Goal: Task Accomplishment & Management: Use online tool/utility

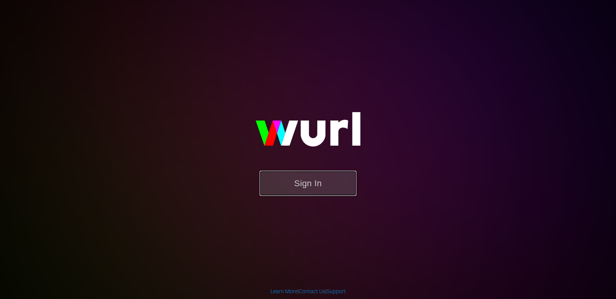
click at [306, 179] on button "Sign In" at bounding box center [308, 183] width 97 height 25
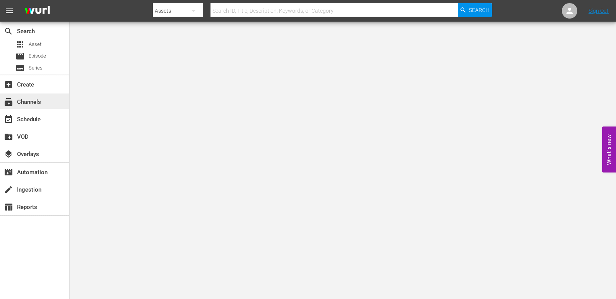
click at [34, 104] on div "subscriptions Channels" at bounding box center [21, 100] width 43 height 7
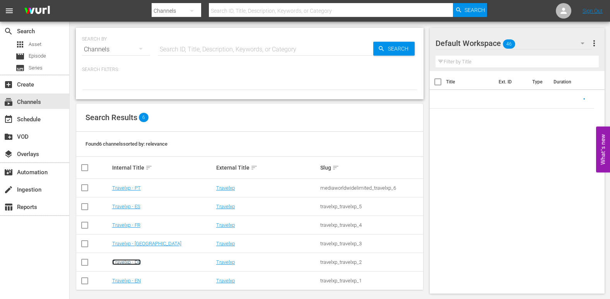
click at [130, 263] on link "Travelxp - DE" at bounding box center [126, 263] width 29 height 6
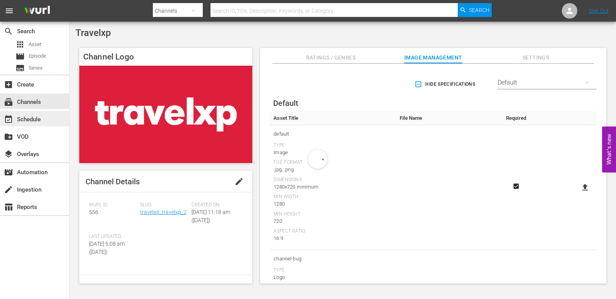
click at [40, 121] on div "event_available Schedule" at bounding box center [21, 118] width 43 height 7
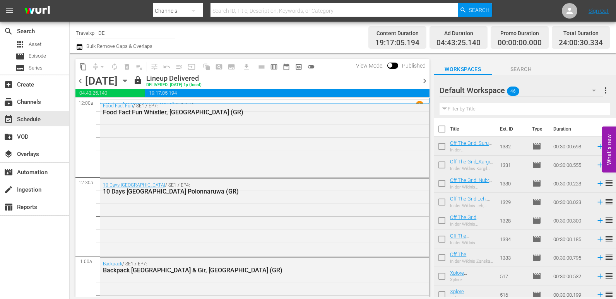
click at [424, 82] on span "chevron_right" at bounding box center [425, 81] width 10 height 10
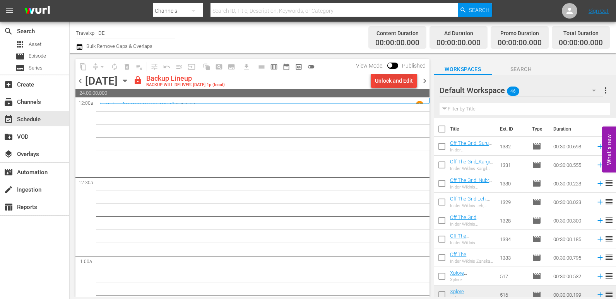
click at [401, 78] on div "Unlock and Edit" at bounding box center [394, 81] width 38 height 14
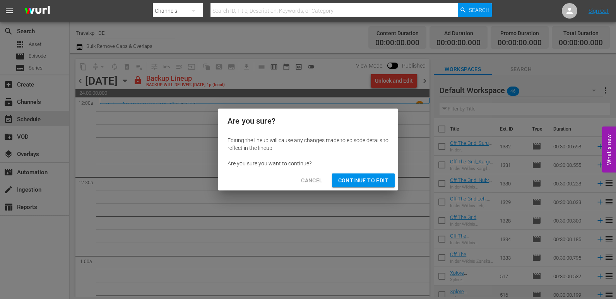
click at [369, 176] on span "Continue to Edit" at bounding box center [363, 181] width 50 height 10
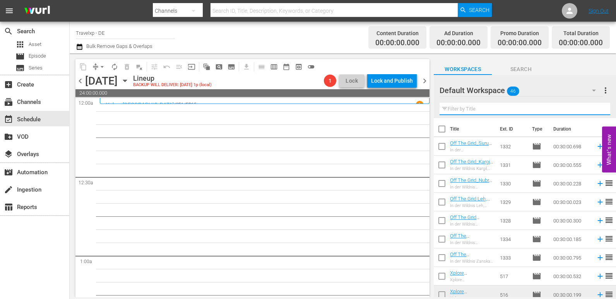
click at [480, 109] on input "text" at bounding box center [524, 109] width 171 height 12
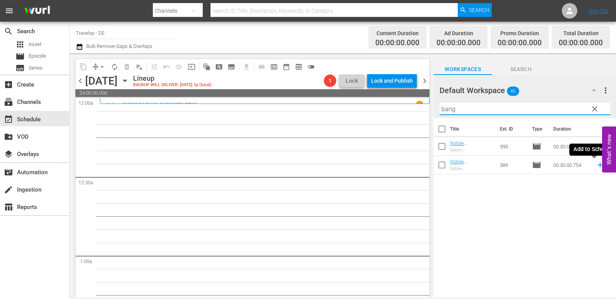
click at [596, 166] on icon at bounding box center [600, 165] width 9 height 9
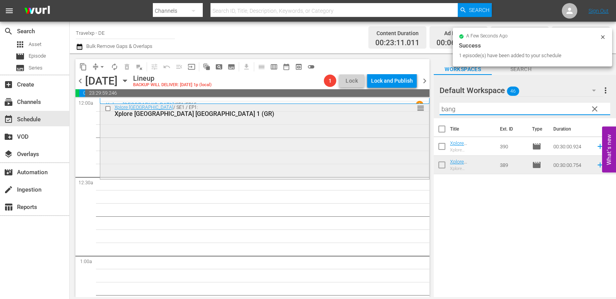
drag, startPoint x: 463, startPoint y: 111, endPoint x: 403, endPoint y: 116, distance: 60.2
click at [403, 116] on div "content_copy compress arrow_drop_down autorenew_outlined delete_forever_outline…" at bounding box center [343, 175] width 546 height 244
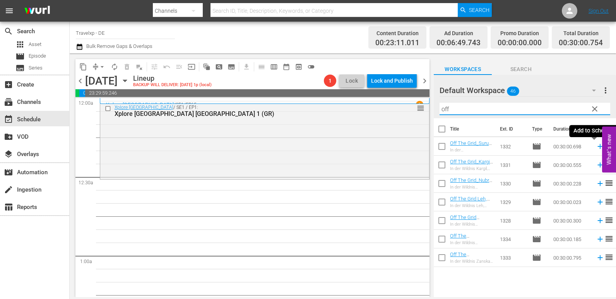
click at [597, 146] on icon at bounding box center [599, 146] width 5 height 5
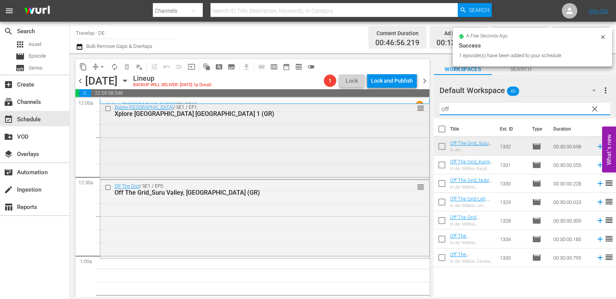
drag, startPoint x: 456, startPoint y: 108, endPoint x: 375, endPoint y: 111, distance: 81.7
click at [375, 111] on div "content_copy compress arrow_drop_down autorenew_outlined delete_forever_outline…" at bounding box center [343, 175] width 546 height 244
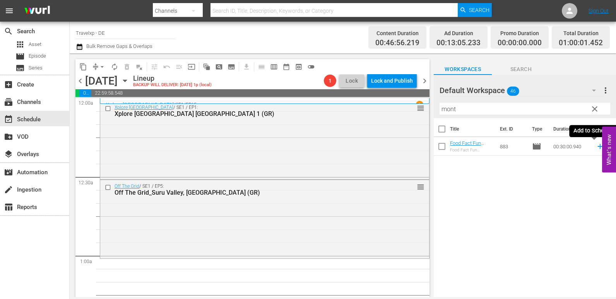
click at [596, 148] on icon at bounding box center [600, 146] width 9 height 9
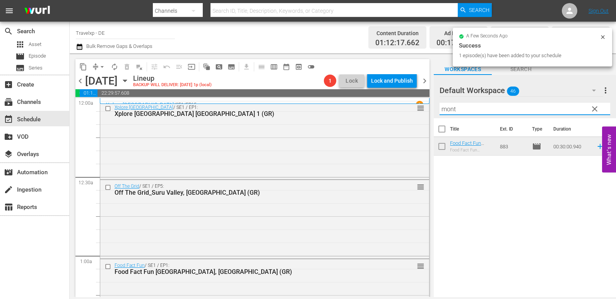
drag, startPoint x: 457, startPoint y: 109, endPoint x: 437, endPoint y: 112, distance: 20.0
click at [437, 112] on div "Default Workspace 46 Default more_vert clear Filter by Title mont" at bounding box center [525, 96] width 182 height 43
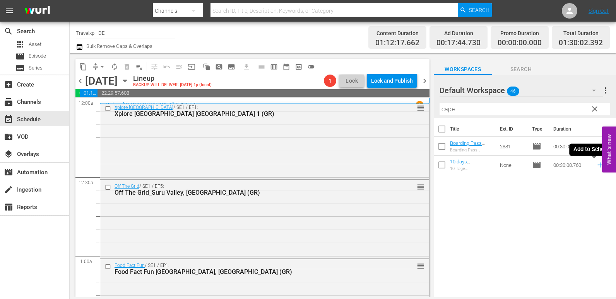
click at [596, 166] on icon at bounding box center [600, 165] width 9 height 9
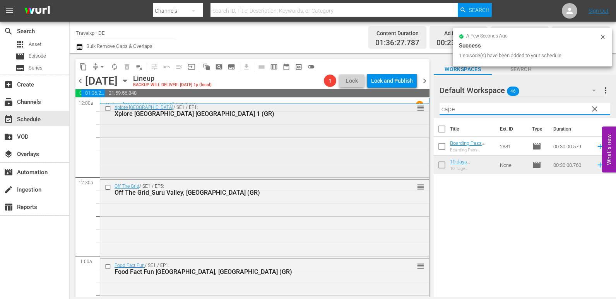
drag, startPoint x: 459, startPoint y: 109, endPoint x: 393, endPoint y: 116, distance: 66.9
click at [393, 116] on div "content_copy compress arrow_drop_down autorenew_outlined delete_forever_outline…" at bounding box center [343, 175] width 546 height 244
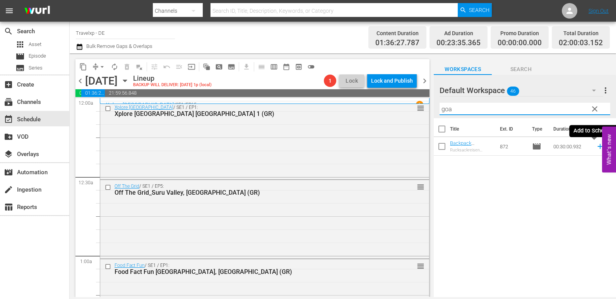
click at [596, 146] on icon at bounding box center [600, 146] width 9 height 9
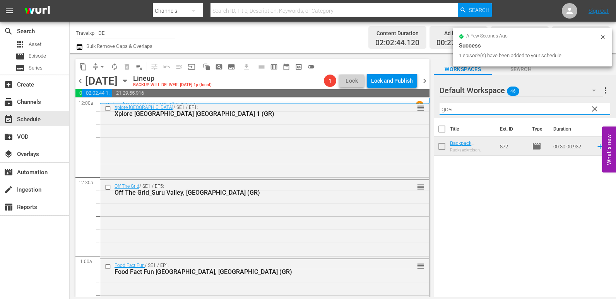
drag, startPoint x: 461, startPoint y: 111, endPoint x: 428, endPoint y: 114, distance: 33.5
click at [428, 114] on div "content_copy compress arrow_drop_down autorenew_outlined delete_forever_outline…" at bounding box center [343, 175] width 546 height 244
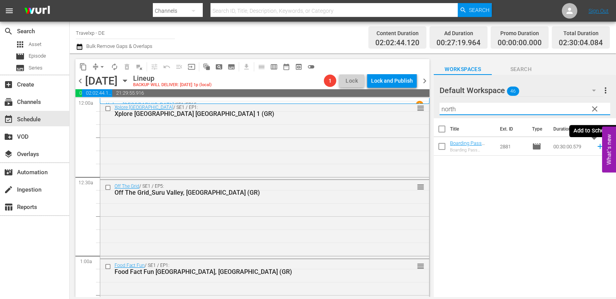
click at [596, 148] on icon at bounding box center [600, 146] width 9 height 9
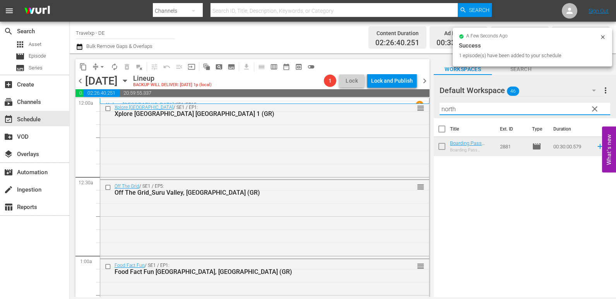
drag, startPoint x: 454, startPoint y: 111, endPoint x: 432, endPoint y: 111, distance: 21.7
click at [432, 111] on div "content_copy compress arrow_drop_down autorenew_outlined delete_forever_outline…" at bounding box center [343, 175] width 546 height 244
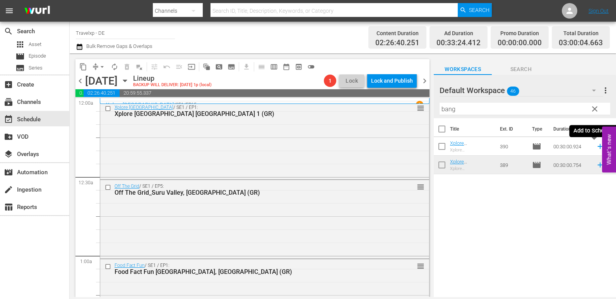
click at [596, 147] on icon at bounding box center [600, 146] width 9 height 9
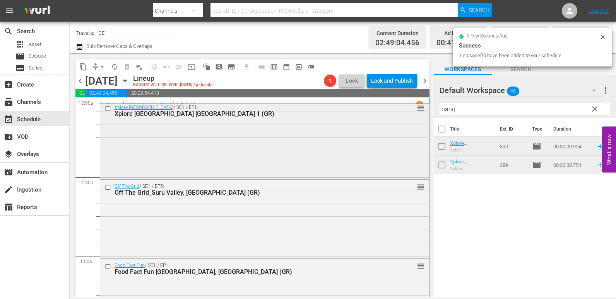
drag, startPoint x: 466, startPoint y: 110, endPoint x: 403, endPoint y: 117, distance: 63.8
click at [403, 117] on div "content_copy compress arrow_drop_down autorenew_outlined delete_forever_outline…" at bounding box center [343, 175] width 546 height 244
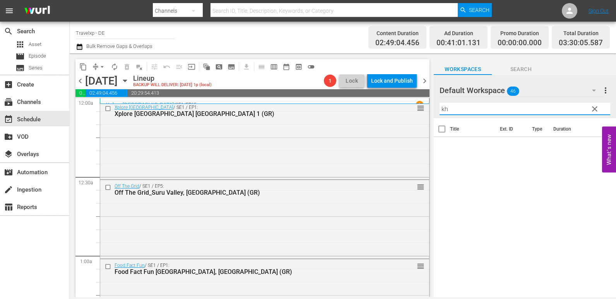
type input "k"
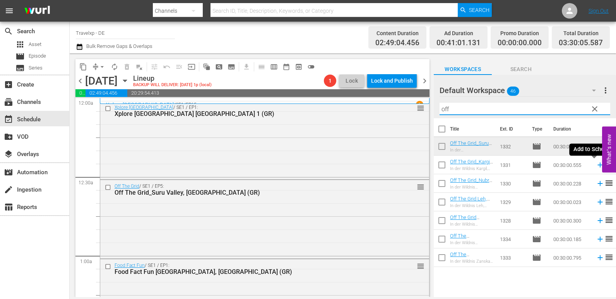
click at [596, 165] on icon at bounding box center [600, 165] width 9 height 9
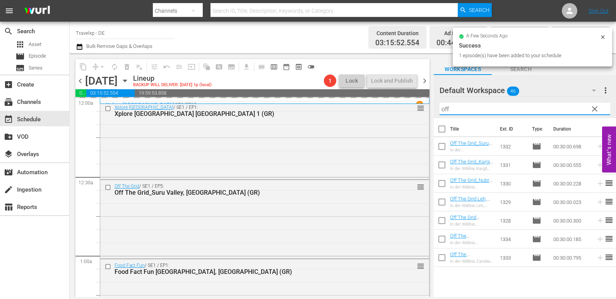
drag, startPoint x: 458, startPoint y: 108, endPoint x: 439, endPoint y: 110, distance: 19.4
click at [439, 110] on div "Default Workspace 46 Default more_vert clear Filter by Title off" at bounding box center [525, 96] width 182 height 43
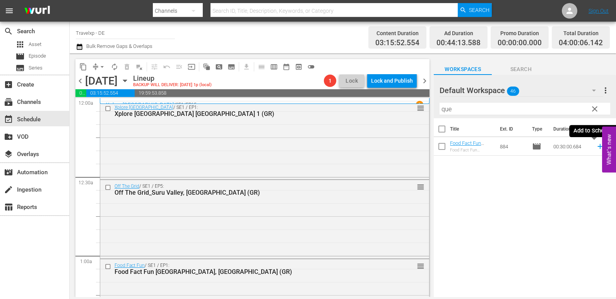
click at [597, 146] on icon at bounding box center [599, 146] width 5 height 5
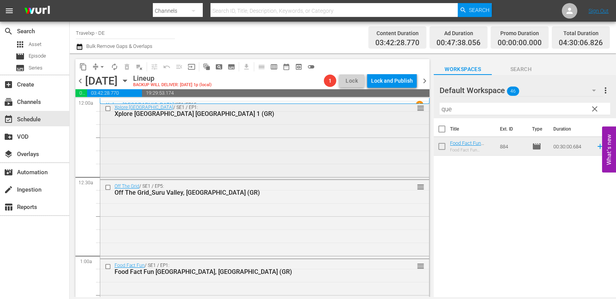
drag, startPoint x: 459, startPoint y: 110, endPoint x: 413, endPoint y: 109, distance: 46.0
click at [413, 109] on div "content_copy compress arrow_drop_down autorenew_outlined delete_forever_outline…" at bounding box center [343, 175] width 546 height 244
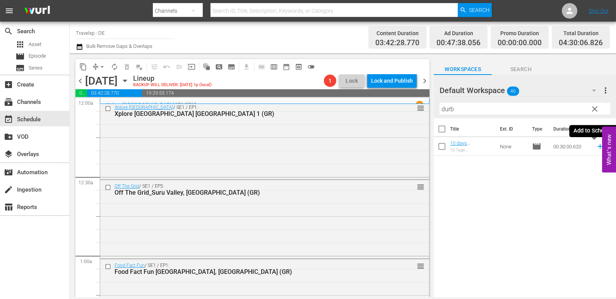
click at [596, 149] on icon at bounding box center [600, 146] width 9 height 9
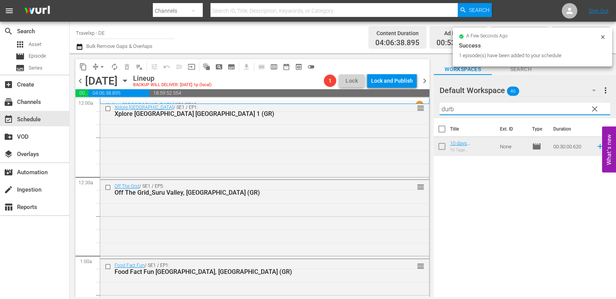
click at [422, 112] on div "content_copy compress arrow_drop_down autorenew_outlined delete_forever_outline…" at bounding box center [343, 175] width 546 height 244
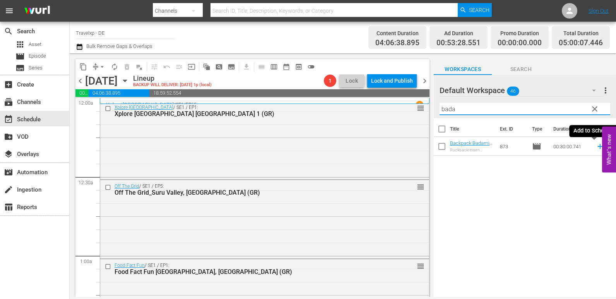
click at [597, 148] on icon at bounding box center [599, 146] width 5 height 5
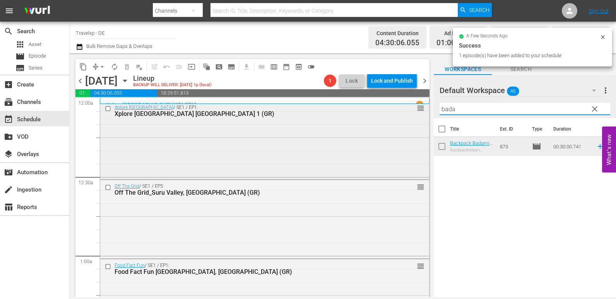
drag, startPoint x: 463, startPoint y: 112, endPoint x: 422, endPoint y: 111, distance: 40.2
click at [422, 111] on div "content_copy compress arrow_drop_down autorenew_outlined delete_forever_outline…" at bounding box center [343, 175] width 546 height 244
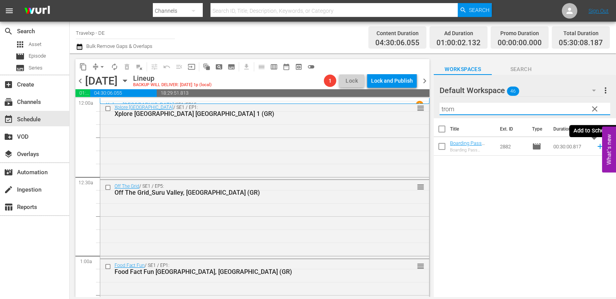
click at [597, 146] on icon at bounding box center [600, 146] width 9 height 9
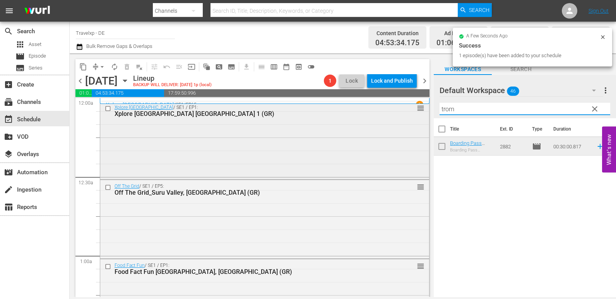
drag, startPoint x: 475, startPoint y: 113, endPoint x: 415, endPoint y: 114, distance: 60.3
click at [415, 114] on div "content_copy compress arrow_drop_down autorenew_outlined delete_forever_outline…" at bounding box center [343, 175] width 546 height 244
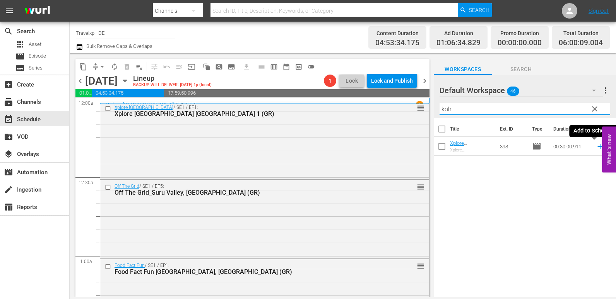
click at [597, 147] on icon at bounding box center [599, 146] width 5 height 5
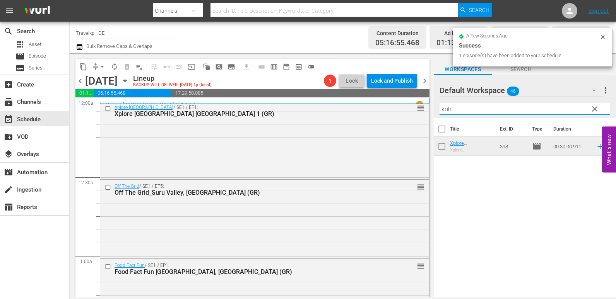
click at [433, 111] on div "content_copy compress arrow_drop_down autorenew_outlined delete_forever_outline…" at bounding box center [343, 175] width 546 height 244
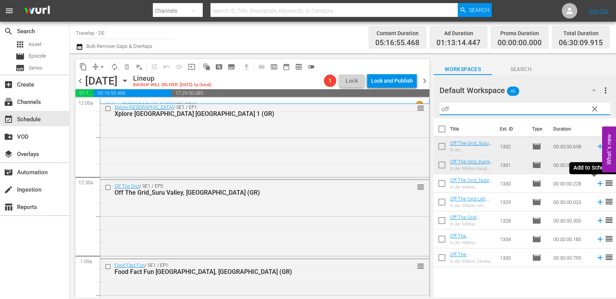
click at [596, 186] on icon at bounding box center [600, 183] width 9 height 9
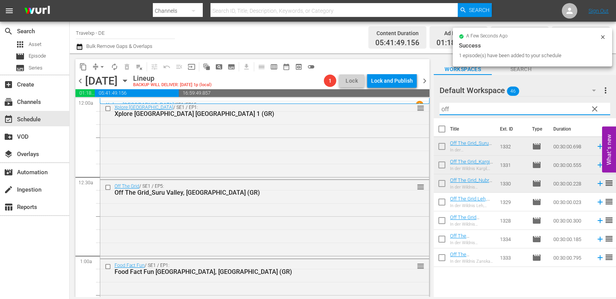
drag, startPoint x: 445, startPoint y: 109, endPoint x: 429, endPoint y: 109, distance: 15.5
click at [429, 109] on div "content_copy compress arrow_drop_down autorenew_outlined delete_forever_outline…" at bounding box center [343, 175] width 546 height 244
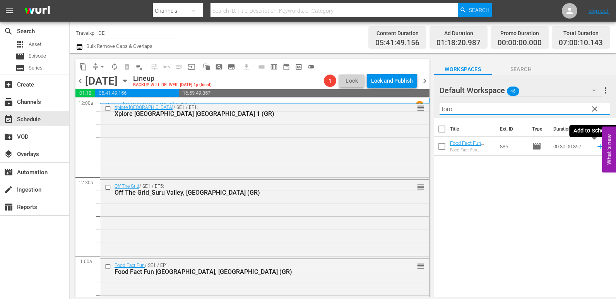
click at [596, 147] on icon at bounding box center [600, 146] width 9 height 9
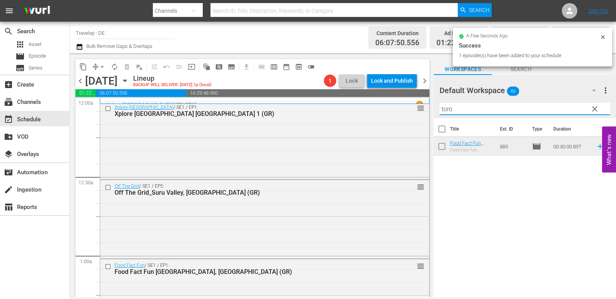
drag, startPoint x: 463, startPoint y: 109, endPoint x: 429, endPoint y: 110, distance: 34.4
click at [429, 110] on div "content_copy compress arrow_drop_down autorenew_outlined delete_forever_outline…" at bounding box center [343, 175] width 546 height 244
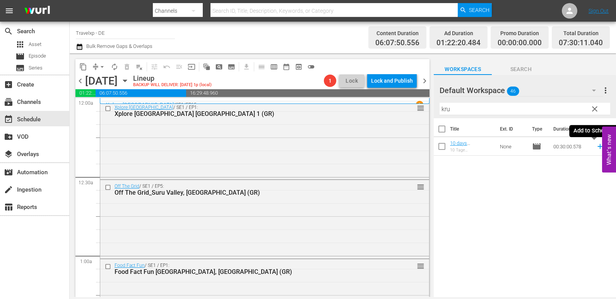
click at [596, 147] on icon at bounding box center [600, 146] width 9 height 9
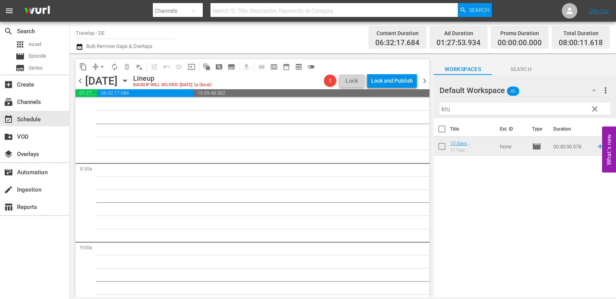
scroll to position [1122, 0]
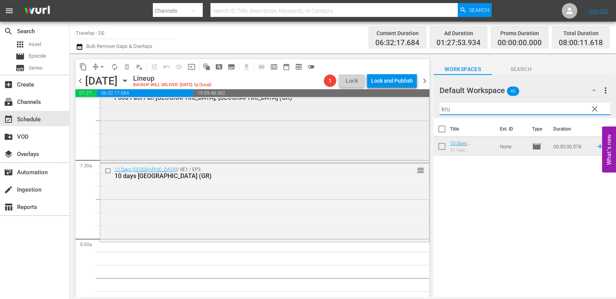
drag, startPoint x: 458, startPoint y: 104, endPoint x: 407, endPoint y: 116, distance: 51.9
click at [407, 116] on div "content_copy compress arrow_drop_down autorenew_outlined delete_forever_outline…" at bounding box center [343, 175] width 546 height 244
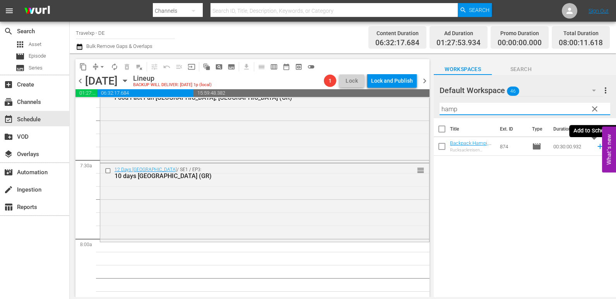
click at [596, 145] on icon at bounding box center [600, 146] width 9 height 9
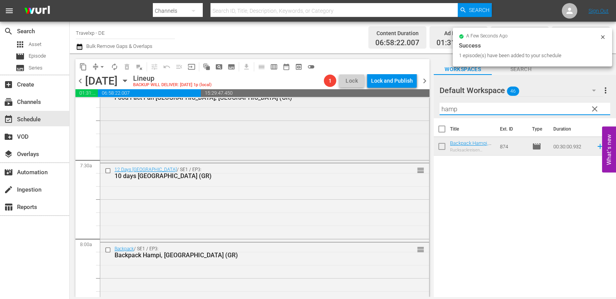
drag, startPoint x: 454, startPoint y: 111, endPoint x: 424, endPoint y: 112, distance: 30.2
click at [424, 112] on div "content_copy compress arrow_drop_down autorenew_outlined delete_forever_outline…" at bounding box center [343, 175] width 546 height 244
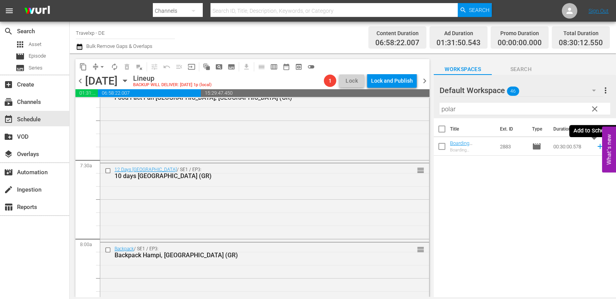
click at [596, 149] on icon at bounding box center [600, 146] width 9 height 9
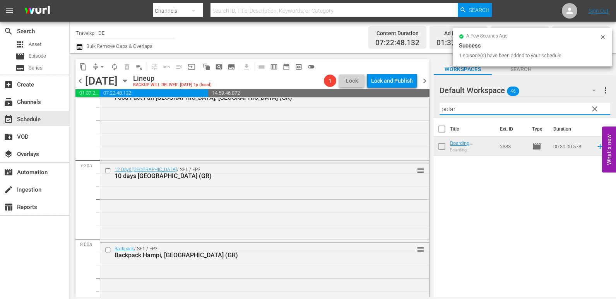
drag, startPoint x: 460, startPoint y: 108, endPoint x: 439, endPoint y: 106, distance: 21.8
click at [439, 106] on div "Default Workspace 46 Default more_vert clear Filter by Title polar" at bounding box center [525, 96] width 182 height 43
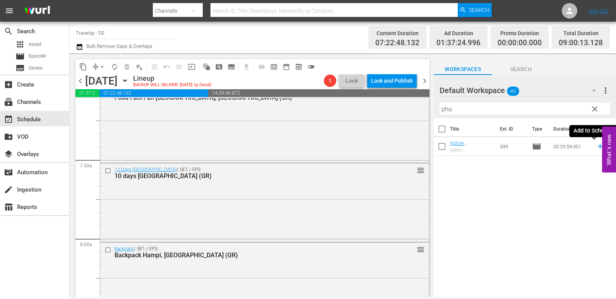
click at [597, 147] on icon at bounding box center [599, 146] width 5 height 5
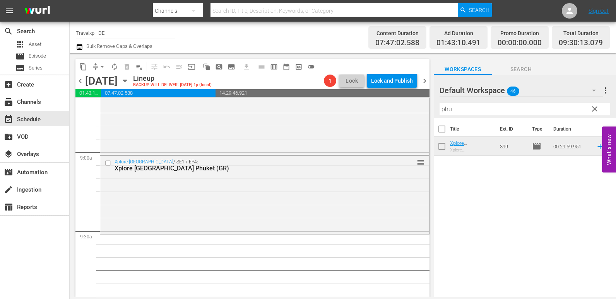
scroll to position [1315, 0]
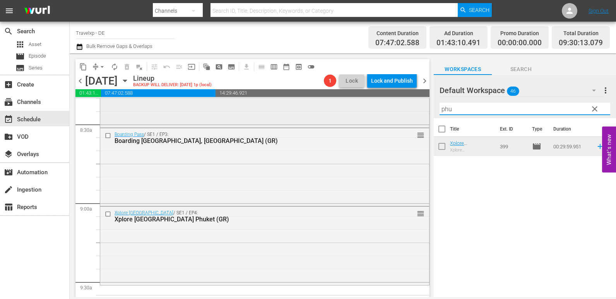
drag, startPoint x: 463, startPoint y: 112, endPoint x: 421, endPoint y: 111, distance: 42.6
click at [421, 111] on div "content_copy compress arrow_drop_down autorenew_outlined delete_forever_outline…" at bounding box center [343, 175] width 546 height 244
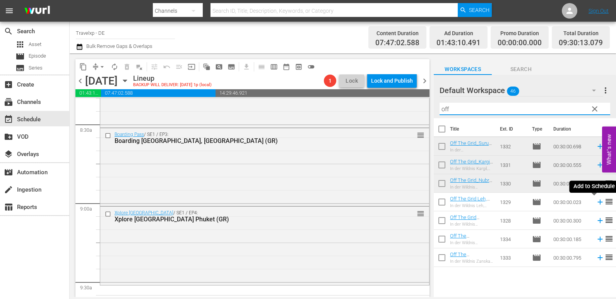
click at [597, 203] on icon at bounding box center [599, 202] width 5 height 5
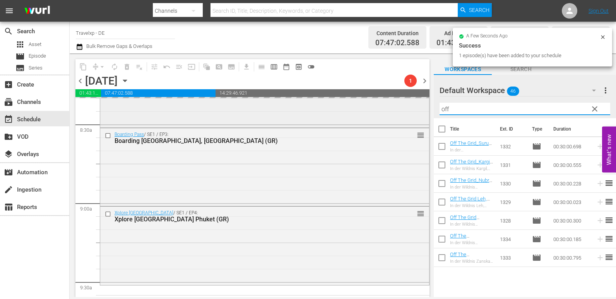
click at [408, 112] on div "content_copy compress arrow_drop_down autorenew_outlined delete_forever_outline…" at bounding box center [343, 175] width 546 height 244
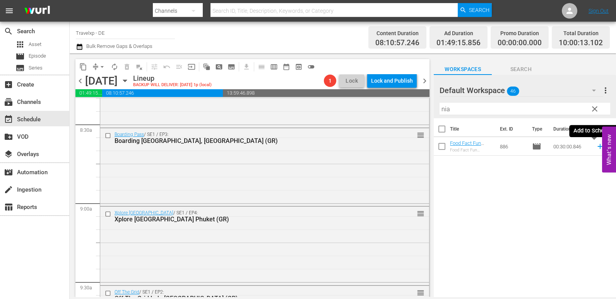
click at [596, 146] on icon at bounding box center [600, 146] width 9 height 9
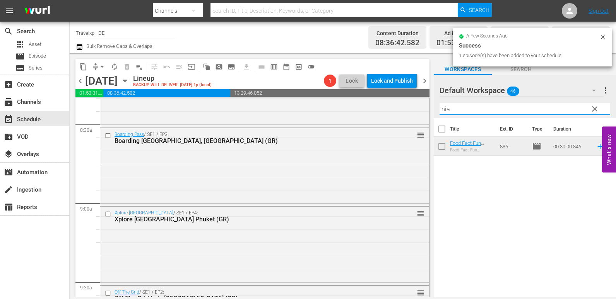
drag, startPoint x: 456, startPoint y: 107, endPoint x: 432, endPoint y: 108, distance: 24.0
click at [432, 108] on div "content_copy compress arrow_drop_down autorenew_outlined delete_forever_outline…" at bounding box center [343, 175] width 546 height 244
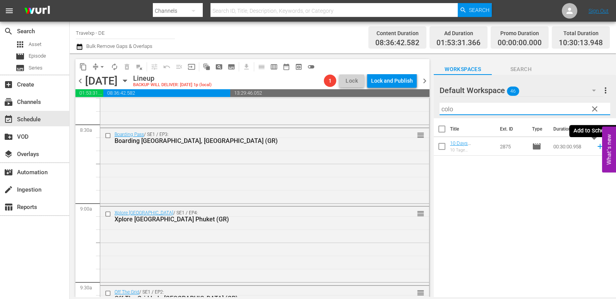
click at [597, 147] on icon at bounding box center [599, 146] width 5 height 5
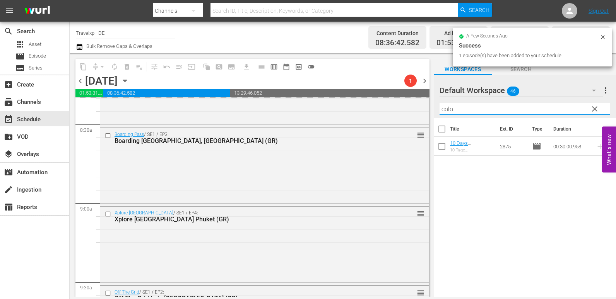
drag, startPoint x: 456, startPoint y: 107, endPoint x: 425, endPoint y: 111, distance: 31.2
click at [425, 111] on div "content_copy compress arrow_drop_down autorenew_outlined delete_forever_outline…" at bounding box center [343, 175] width 546 height 244
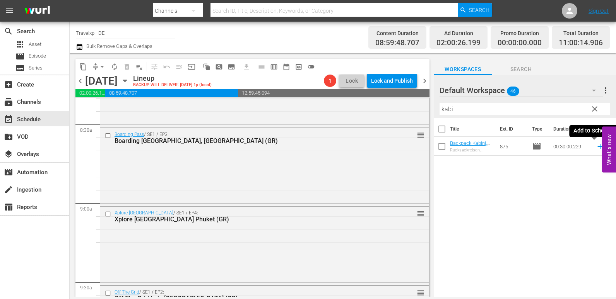
click at [596, 147] on icon at bounding box center [600, 146] width 9 height 9
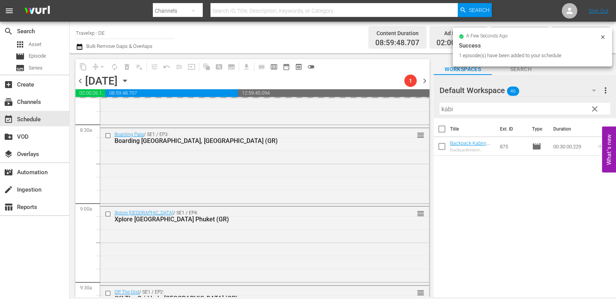
click at [409, 112] on div "content_copy compress arrow_drop_down autorenew_outlined delete_forever_outline…" at bounding box center [343, 175] width 546 height 244
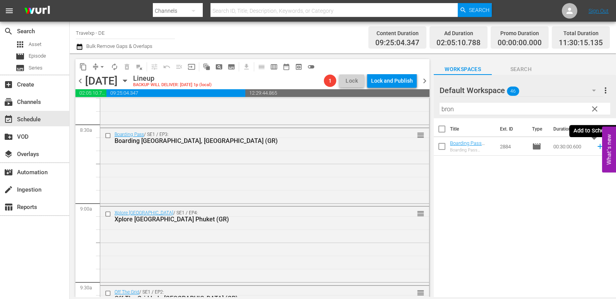
click at [597, 145] on icon at bounding box center [599, 146] width 5 height 5
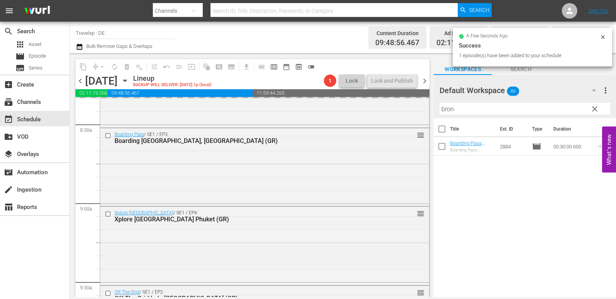
drag, startPoint x: 463, startPoint y: 113, endPoint x: 433, endPoint y: 109, distance: 30.5
click at [433, 109] on div "content_copy compress arrow_drop_down autorenew_outlined delete_forever_outline…" at bounding box center [343, 175] width 546 height 244
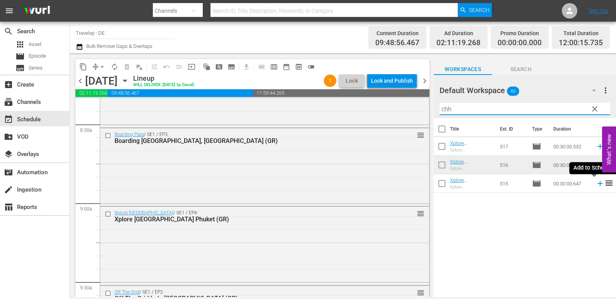
click at [597, 183] on icon at bounding box center [599, 183] width 5 height 5
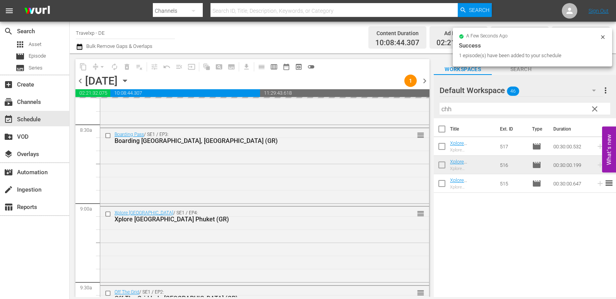
drag, startPoint x: 466, startPoint y: 110, endPoint x: 438, endPoint y: 110, distance: 27.5
click at [438, 110] on div "Default Workspace 46 Default more_vert clear Filter by Title chh" at bounding box center [525, 96] width 182 height 43
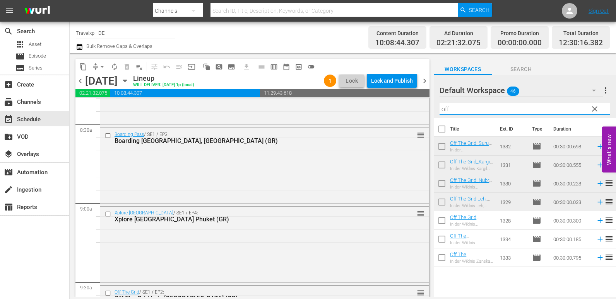
click at [596, 223] on icon at bounding box center [600, 221] width 9 height 9
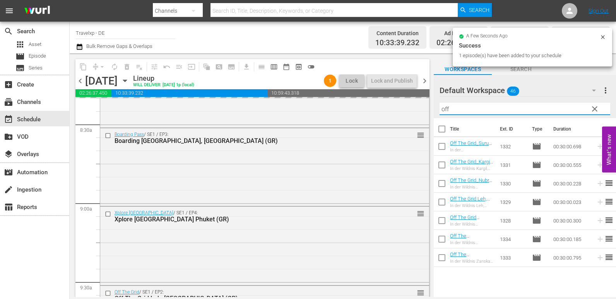
drag, startPoint x: 466, startPoint y: 108, endPoint x: 429, endPoint y: 106, distance: 37.2
click at [429, 106] on div "content_copy compress arrow_drop_down autorenew_outlined delete_forever_outline…" at bounding box center [343, 175] width 546 height 244
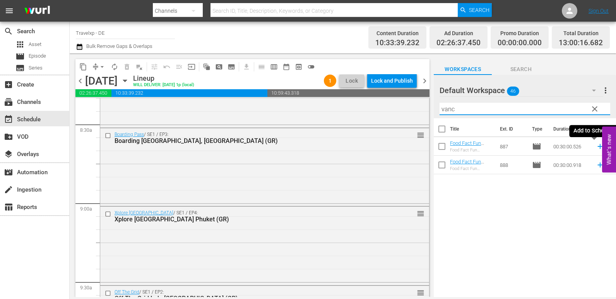
click at [596, 147] on icon at bounding box center [600, 146] width 9 height 9
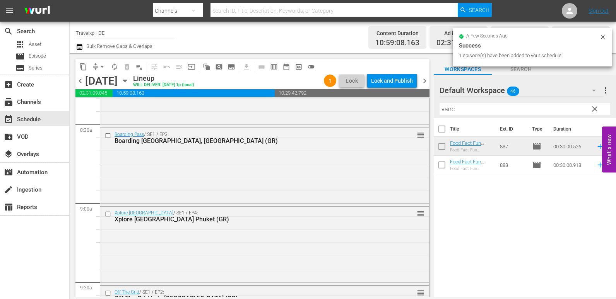
drag, startPoint x: 478, startPoint y: 108, endPoint x: 429, endPoint y: 105, distance: 49.2
click at [429, 105] on div "content_copy compress arrow_drop_down autorenew_outlined delete_forever_outline…" at bounding box center [343, 175] width 546 height 244
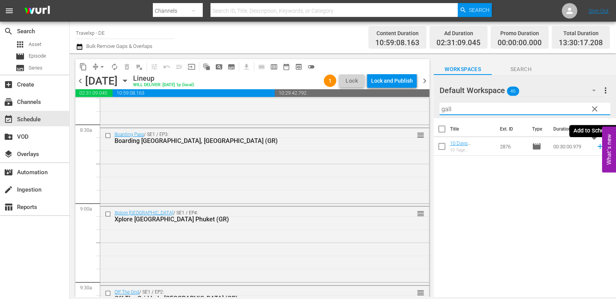
click at [597, 147] on icon at bounding box center [599, 146] width 5 height 5
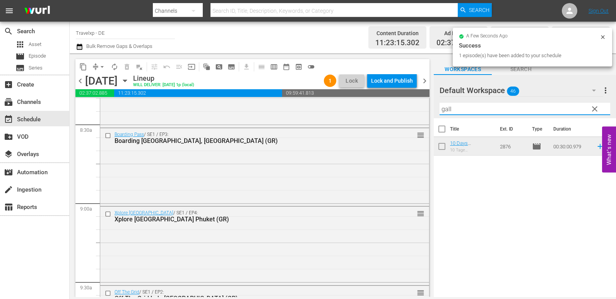
drag, startPoint x: 461, startPoint y: 104, endPoint x: 429, endPoint y: 111, distance: 33.1
click at [429, 111] on div "content_copy compress arrow_drop_down autorenew_outlined delete_forever_outline…" at bounding box center [343, 175] width 546 height 244
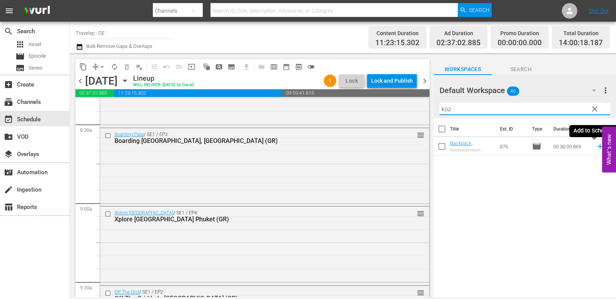
click at [596, 146] on icon at bounding box center [600, 146] width 9 height 9
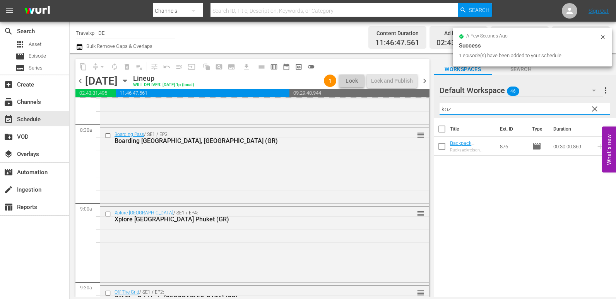
drag, startPoint x: 463, startPoint y: 111, endPoint x: 428, endPoint y: 110, distance: 34.8
click at [428, 110] on div "content_copy compress arrow_drop_down autorenew_outlined delete_forever_outline…" at bounding box center [343, 175] width 546 height 244
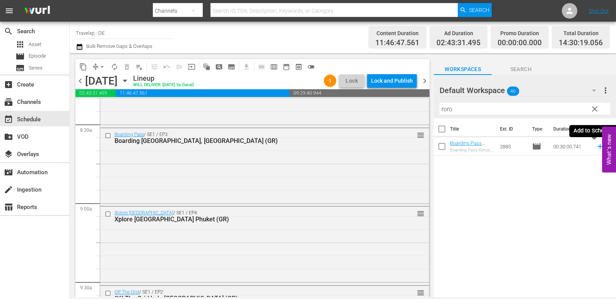
click at [596, 146] on icon at bounding box center [600, 146] width 9 height 9
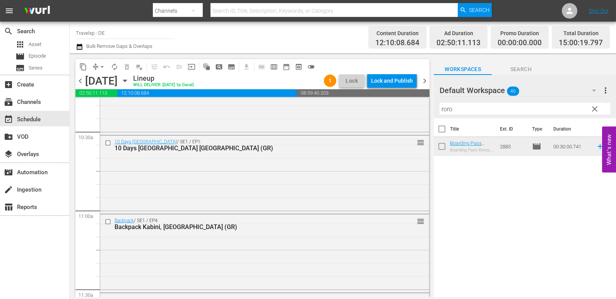
scroll to position [1625, 0]
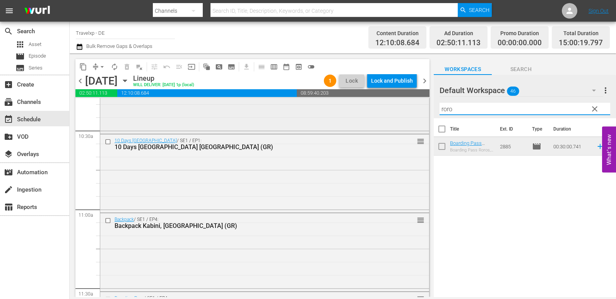
drag, startPoint x: 459, startPoint y: 108, endPoint x: 415, endPoint y: 109, distance: 43.7
click at [415, 109] on div "content_copy compress arrow_drop_down autorenew_outlined delete_forever_outline…" at bounding box center [343, 175] width 546 height 244
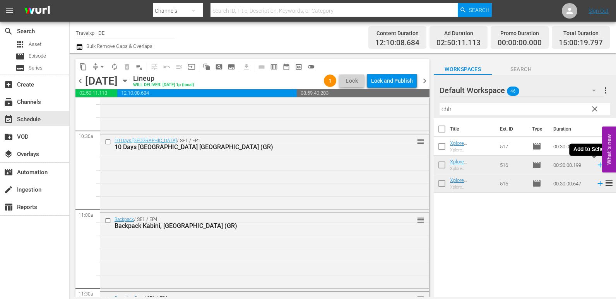
click at [597, 165] on icon at bounding box center [599, 165] width 5 height 5
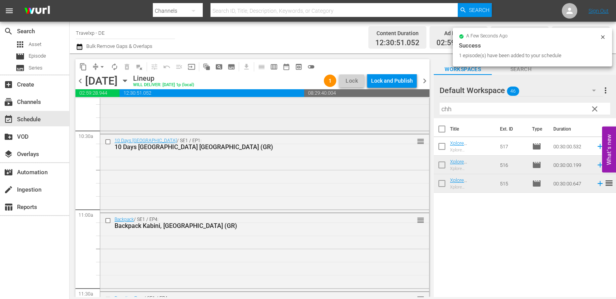
drag, startPoint x: 462, startPoint y: 110, endPoint x: 411, endPoint y: 112, distance: 50.7
click at [411, 112] on div "content_copy compress arrow_drop_down autorenew_outlined delete_forever_outline…" at bounding box center [343, 175] width 546 height 244
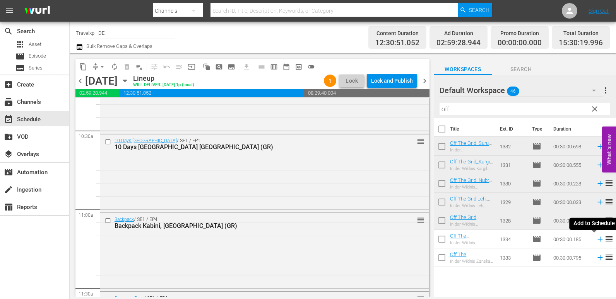
click at [597, 240] on icon at bounding box center [599, 239] width 5 height 5
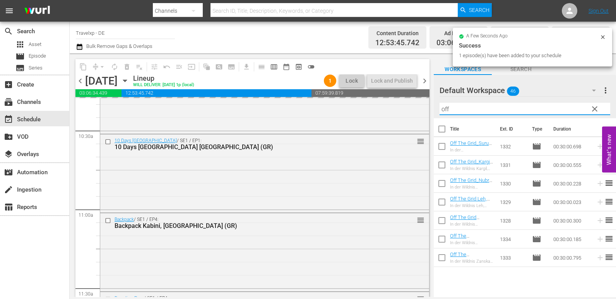
drag, startPoint x: 452, startPoint y: 111, endPoint x: 427, endPoint y: 111, distance: 24.8
click at [427, 111] on div "content_copy compress arrow_drop_down autorenew_outlined delete_forever_outline…" at bounding box center [343, 175] width 546 height 244
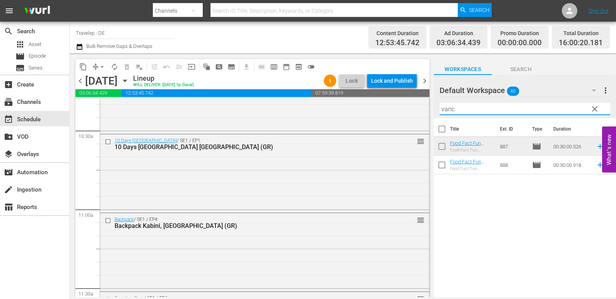
click at [596, 167] on icon at bounding box center [600, 165] width 9 height 9
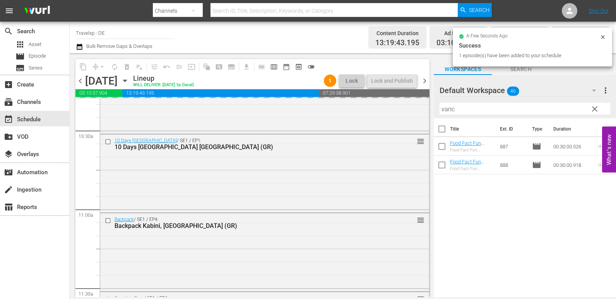
click at [392, 109] on div "content_copy compress arrow_drop_down autorenew_outlined delete_forever_outline…" at bounding box center [343, 175] width 546 height 244
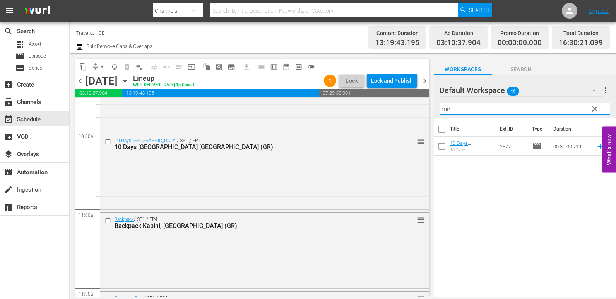
type input "mir"
click at [596, 146] on icon at bounding box center [600, 146] width 9 height 9
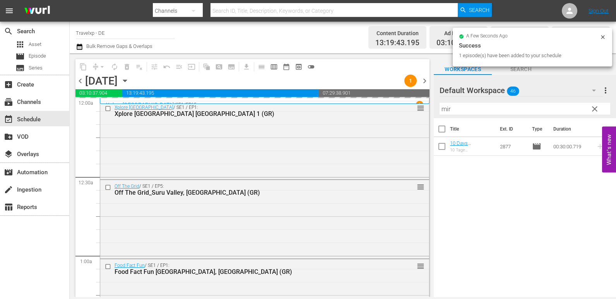
scroll to position [1625, 0]
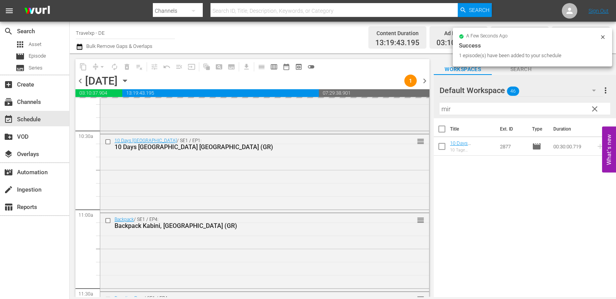
click at [399, 108] on div "content_copy compress arrow_drop_down autorenew_outlined delete_forever_outline…" at bounding box center [343, 175] width 546 height 244
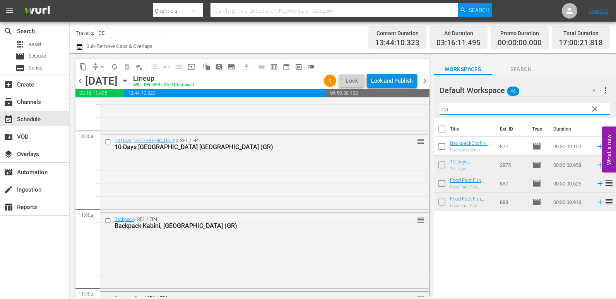
click at [597, 147] on icon at bounding box center [599, 146] width 5 height 5
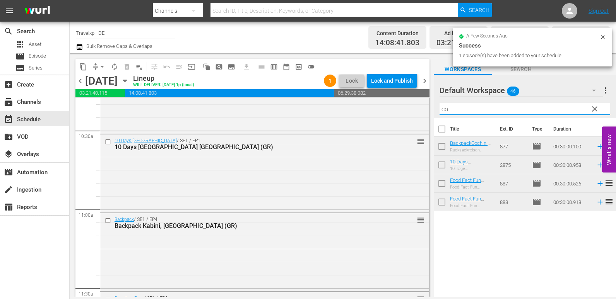
click at [436, 110] on div "Default Workspace 46 Default more_vert clear Filter by Title co" at bounding box center [525, 96] width 182 height 43
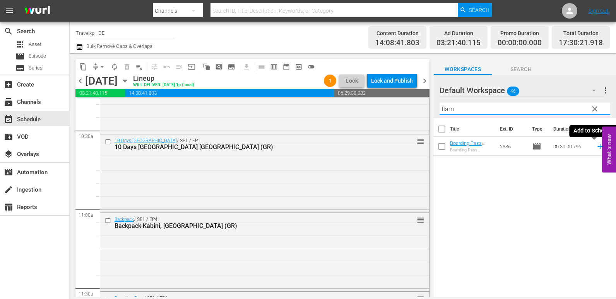
click at [597, 147] on icon at bounding box center [600, 146] width 9 height 9
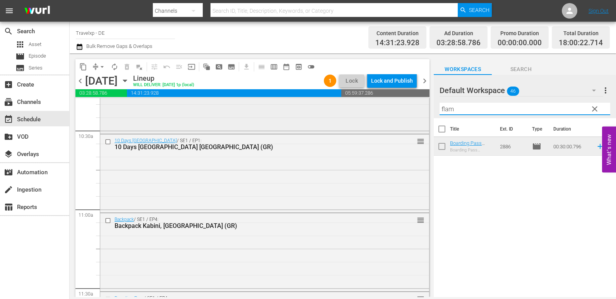
drag, startPoint x: 459, startPoint y: 109, endPoint x: 415, endPoint y: 111, distance: 44.1
click at [415, 111] on div "content_copy compress arrow_drop_down autorenew_outlined delete_forever_outline…" at bounding box center [343, 175] width 546 height 244
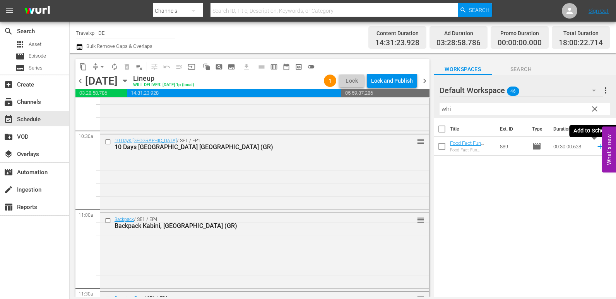
click at [596, 147] on icon at bounding box center [600, 146] width 9 height 9
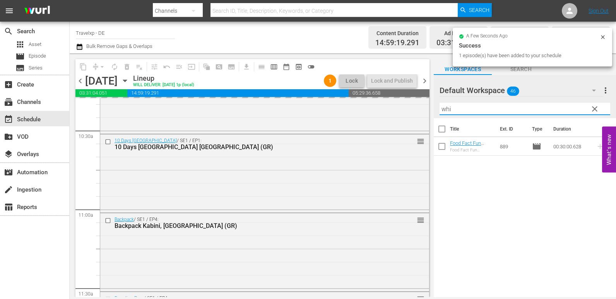
drag, startPoint x: 453, startPoint y: 109, endPoint x: 441, endPoint y: 109, distance: 12.0
click at [441, 109] on input "whi" at bounding box center [524, 109] width 171 height 12
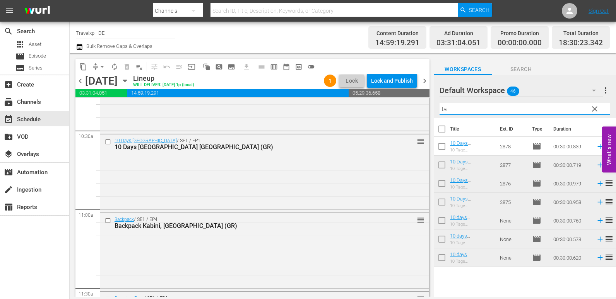
drag, startPoint x: 458, startPoint y: 111, endPoint x: 436, endPoint y: 111, distance: 22.4
click at [436, 111] on div "Default Workspace 46 Default more_vert clear Filter by Title ta" at bounding box center [525, 96] width 182 height 43
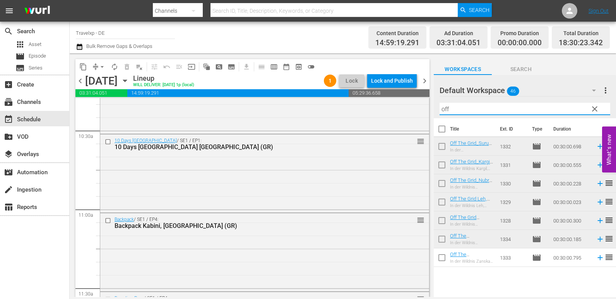
click at [596, 258] on icon at bounding box center [600, 258] width 9 height 9
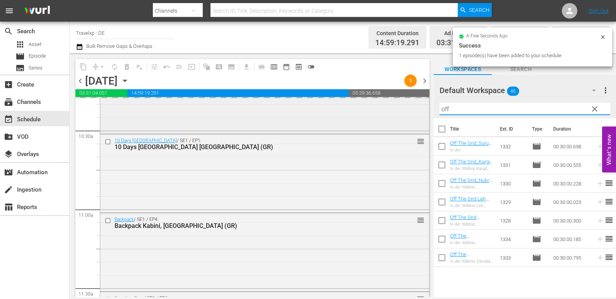
drag, startPoint x: 461, startPoint y: 111, endPoint x: 411, endPoint y: 108, distance: 50.3
click at [411, 108] on div "content_copy compress arrow_drop_down autorenew_outlined delete_forever_outline…" at bounding box center [343, 175] width 546 height 244
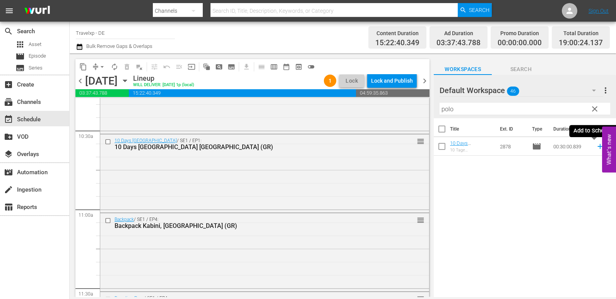
click at [596, 148] on icon at bounding box center [600, 146] width 9 height 9
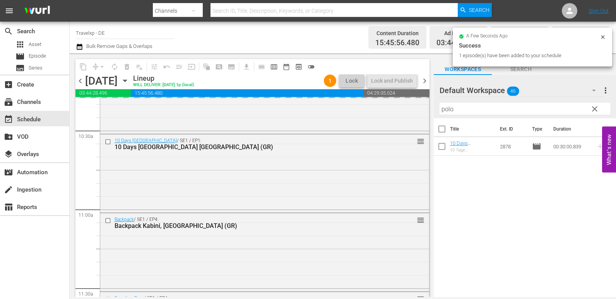
drag, startPoint x: 461, startPoint y: 110, endPoint x: 427, endPoint y: 108, distance: 34.1
click at [427, 108] on div "content_copy compress arrow_drop_down autorenew_outlined delete_forever_outline…" at bounding box center [343, 175] width 546 height 244
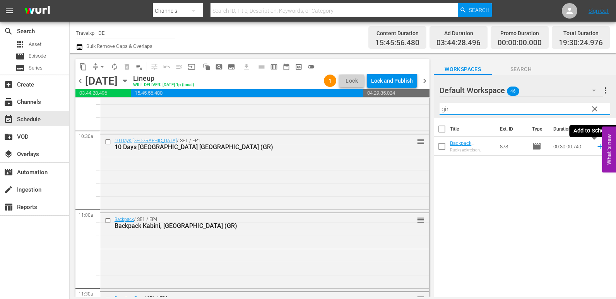
click at [596, 148] on icon at bounding box center [600, 146] width 9 height 9
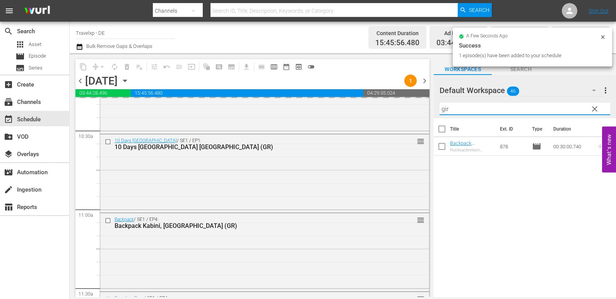
drag, startPoint x: 450, startPoint y: 109, endPoint x: 440, endPoint y: 110, distance: 10.1
click at [440, 110] on input "gir" at bounding box center [524, 109] width 171 height 12
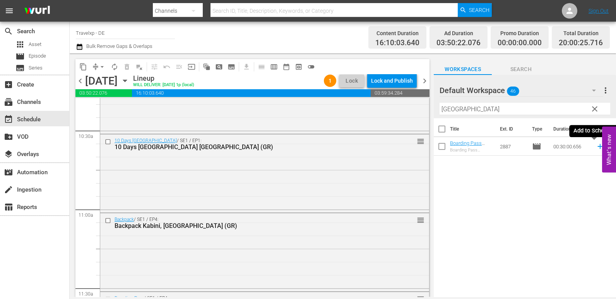
click at [596, 144] on icon at bounding box center [600, 146] width 9 height 9
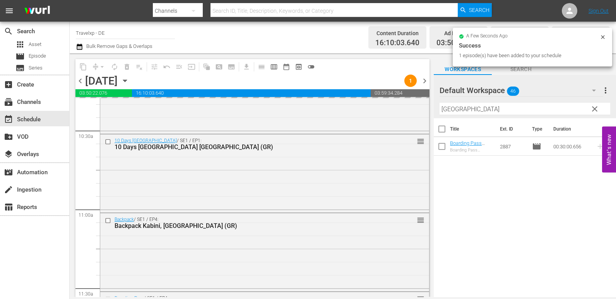
click at [400, 109] on div "content_copy compress arrow_drop_down autorenew_outlined delete_forever_outline…" at bounding box center [343, 175] width 546 height 244
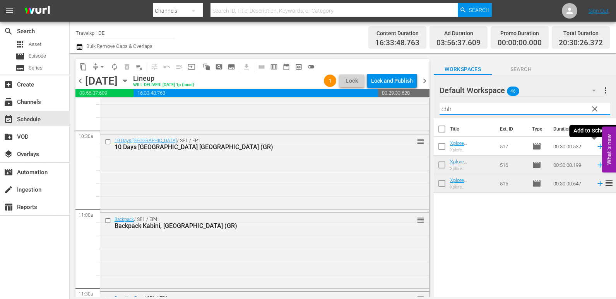
drag, startPoint x: 594, startPoint y: 148, endPoint x: 582, endPoint y: 146, distance: 12.1
click at [597, 148] on icon at bounding box center [599, 146] width 5 height 5
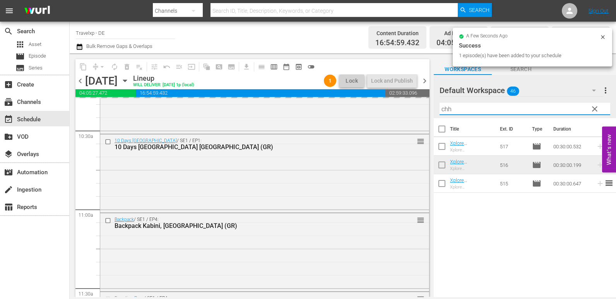
click at [403, 116] on div "content_copy compress arrow_drop_down autorenew_outlined delete_forever_outline…" at bounding box center [343, 175] width 546 height 244
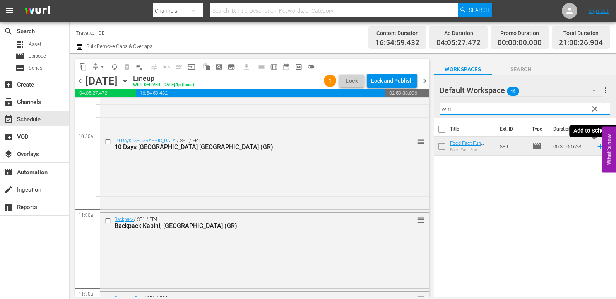
click at [596, 147] on icon at bounding box center [600, 146] width 9 height 9
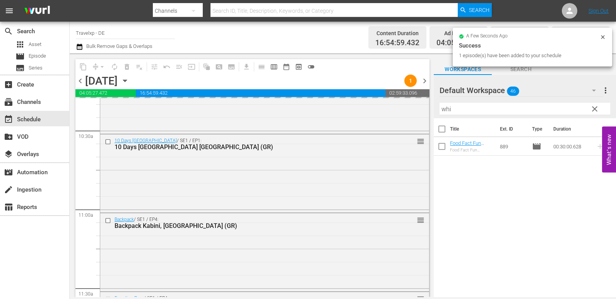
click at [379, 118] on div "content_copy compress arrow_drop_down autorenew_outlined delete_forever_outline…" at bounding box center [343, 175] width 546 height 244
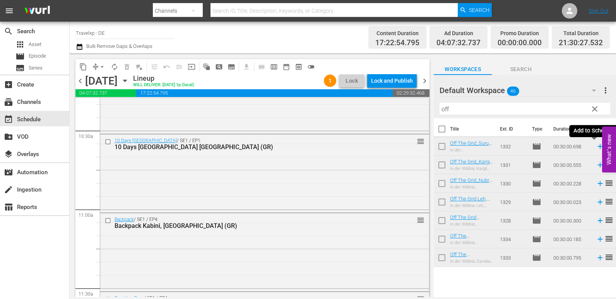
click at [596, 145] on icon at bounding box center [600, 146] width 9 height 9
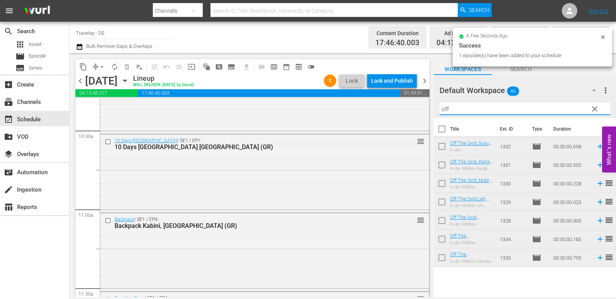
click at [432, 108] on div "content_copy compress arrow_drop_down autorenew_outlined delete_forever_outline…" at bounding box center [343, 175] width 546 height 244
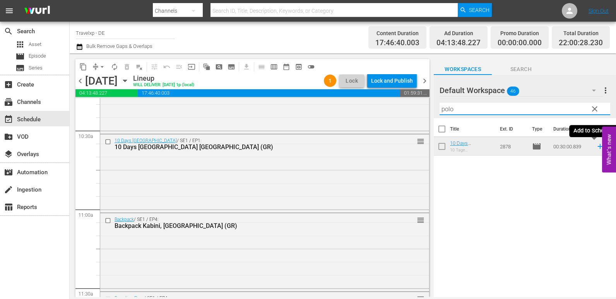
click at [597, 147] on icon at bounding box center [599, 146] width 5 height 5
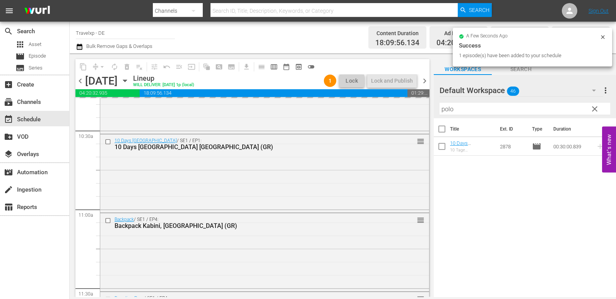
click at [431, 109] on div "content_copy compress arrow_drop_down autorenew_outlined delete_forever_outline…" at bounding box center [343, 175] width 546 height 244
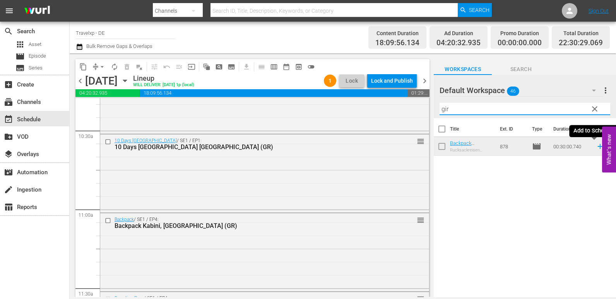
click at [597, 148] on icon at bounding box center [599, 146] width 5 height 5
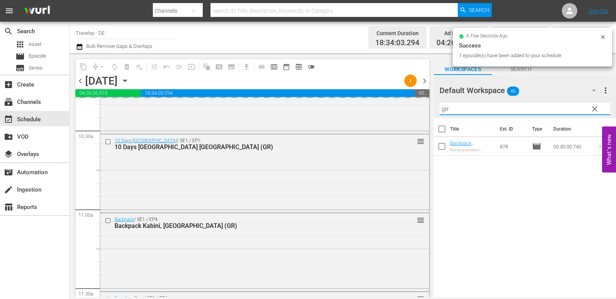
drag, startPoint x: 449, startPoint y: 112, endPoint x: 427, endPoint y: 111, distance: 22.5
click at [430, 111] on div "content_copy compress arrow_drop_down autorenew_outlined delete_forever_outline…" at bounding box center [343, 175] width 546 height 244
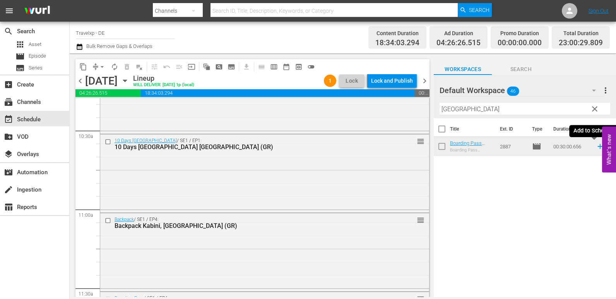
click at [596, 148] on icon at bounding box center [600, 146] width 9 height 9
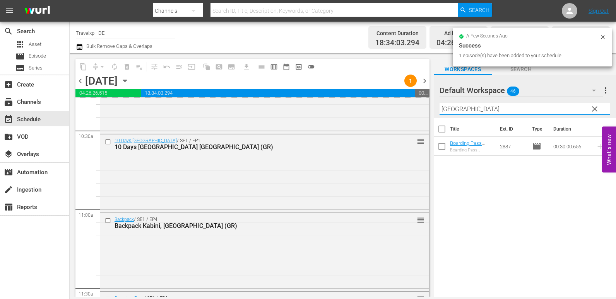
drag, startPoint x: 458, startPoint y: 111, endPoint x: 429, endPoint y: 111, distance: 28.2
click at [429, 111] on div "content_copy compress arrow_drop_down autorenew_outlined delete_forever_outline…" at bounding box center [343, 175] width 546 height 244
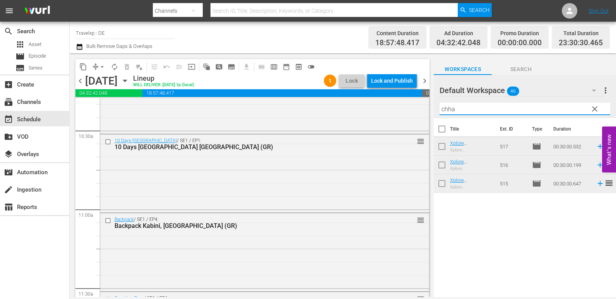
type input "chha"
click at [596, 149] on icon at bounding box center [600, 146] width 9 height 9
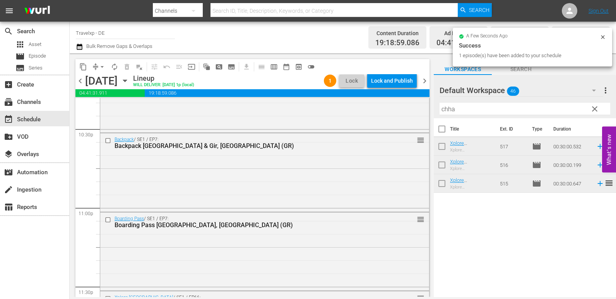
scroll to position [3593, 0]
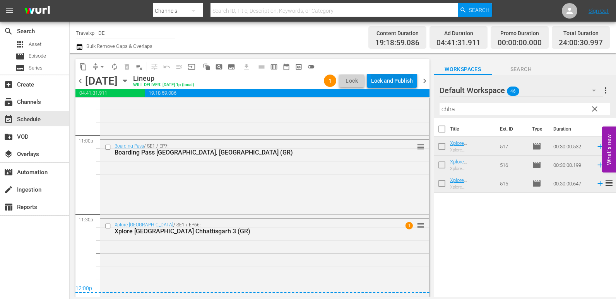
click at [403, 81] on div "Lock and Publish" at bounding box center [392, 81] width 42 height 14
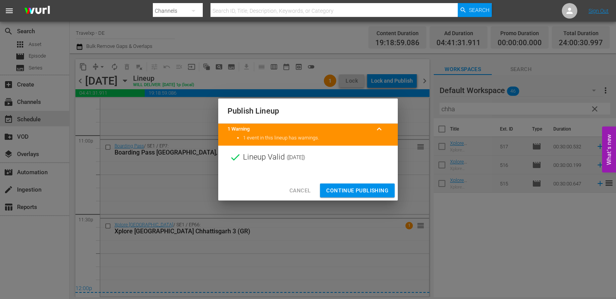
click at [351, 190] on span "Continue Publishing" at bounding box center [357, 191] width 62 height 10
